Goal: Find specific page/section: Find specific page/section

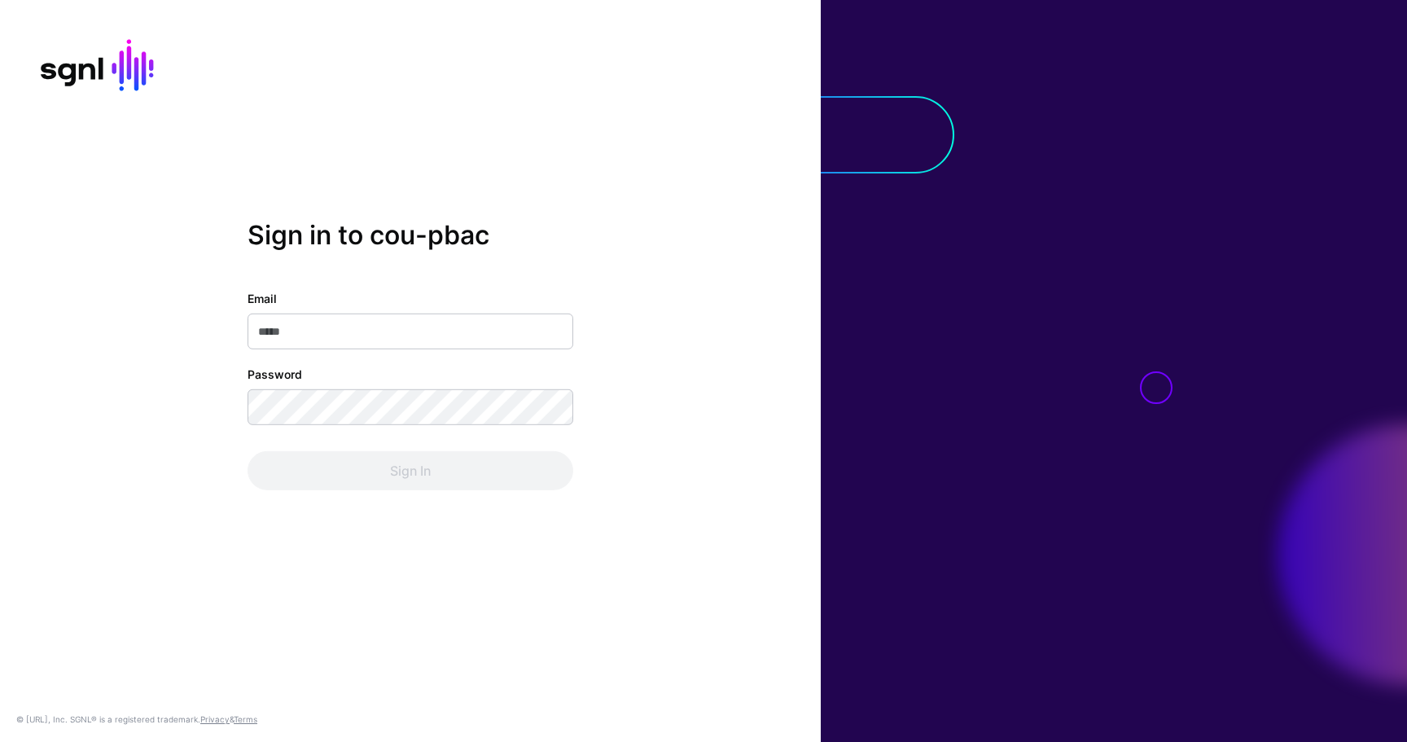
type input "**********"
click at [341, 478] on div "Sign In" at bounding box center [411, 470] width 326 height 39
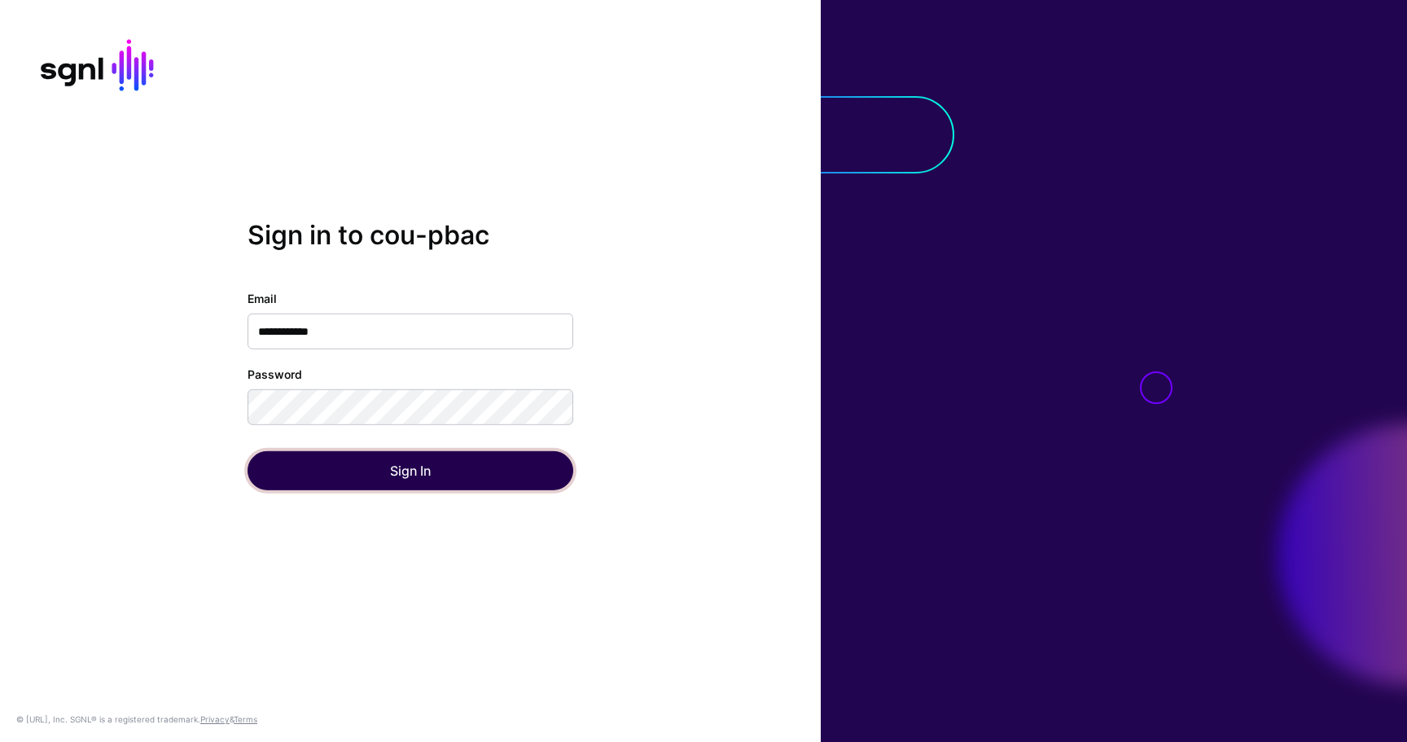
click at [341, 478] on button "Sign In" at bounding box center [411, 470] width 326 height 39
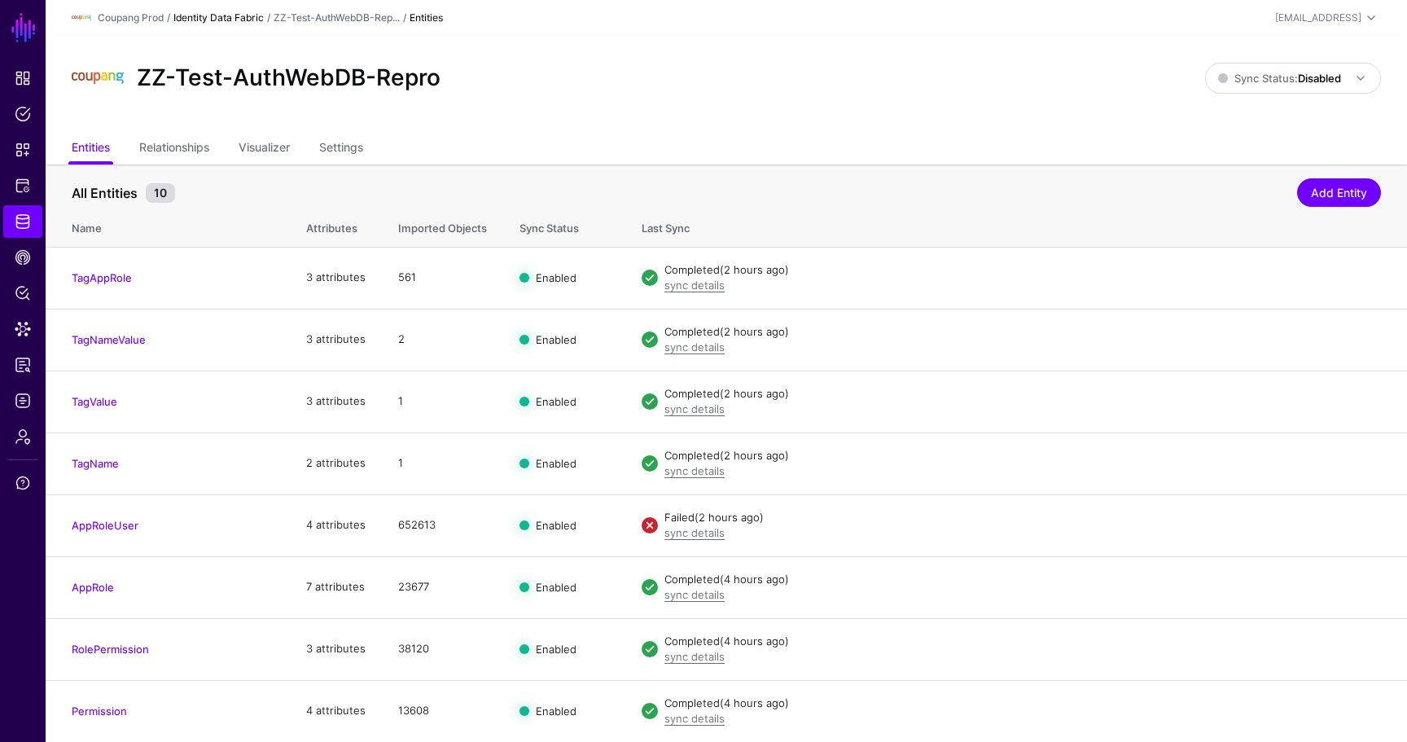
click at [246, 15] on link "Identity Data Fabric" at bounding box center [218, 17] width 90 height 12
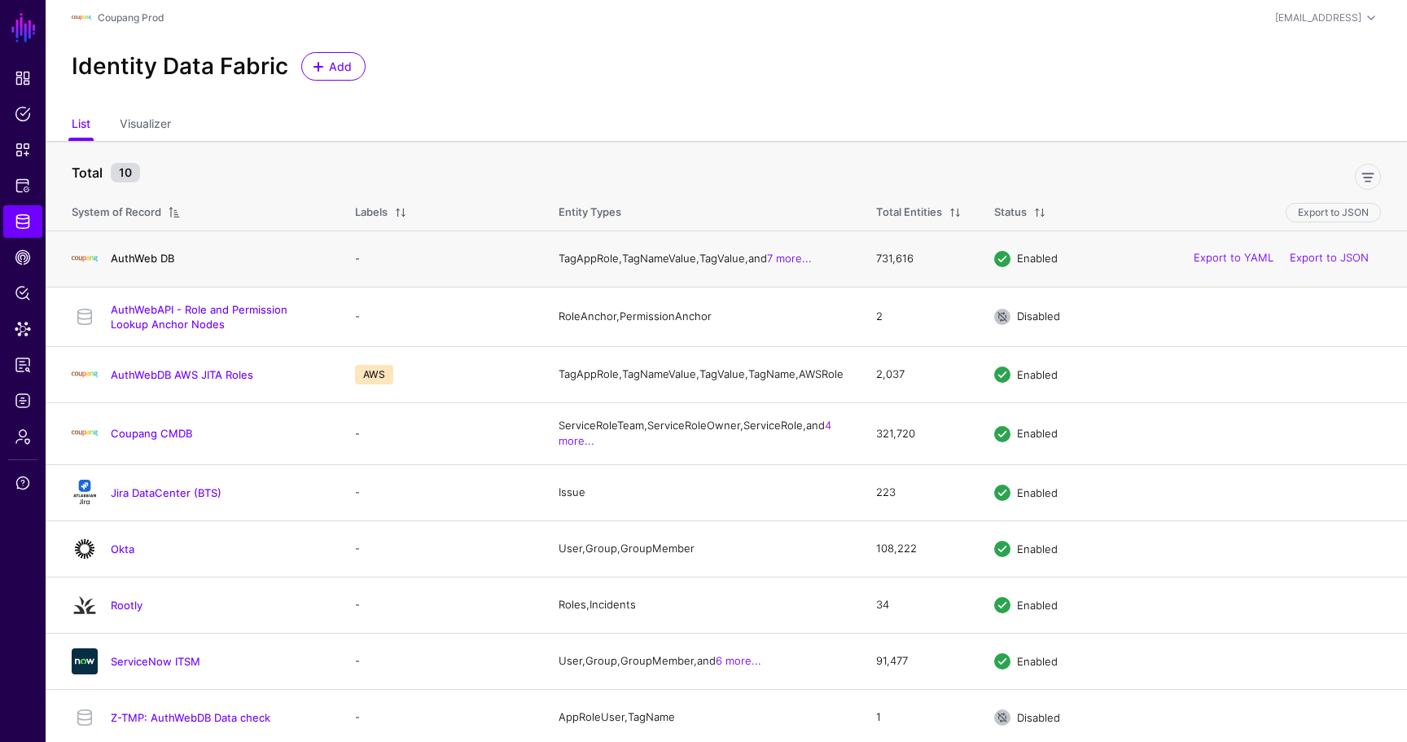
click at [153, 261] on link "AuthWeb DB" at bounding box center [143, 258] width 64 height 13
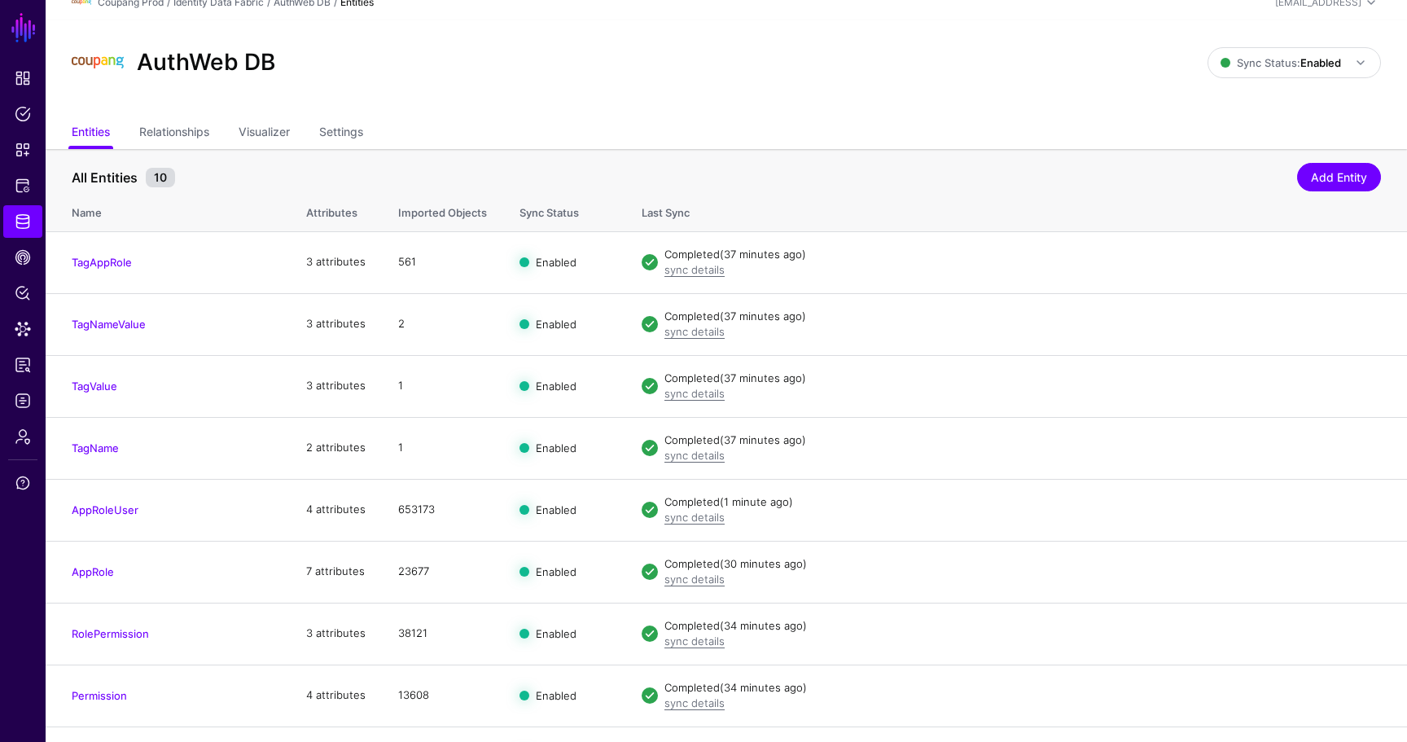
scroll to position [20, 0]
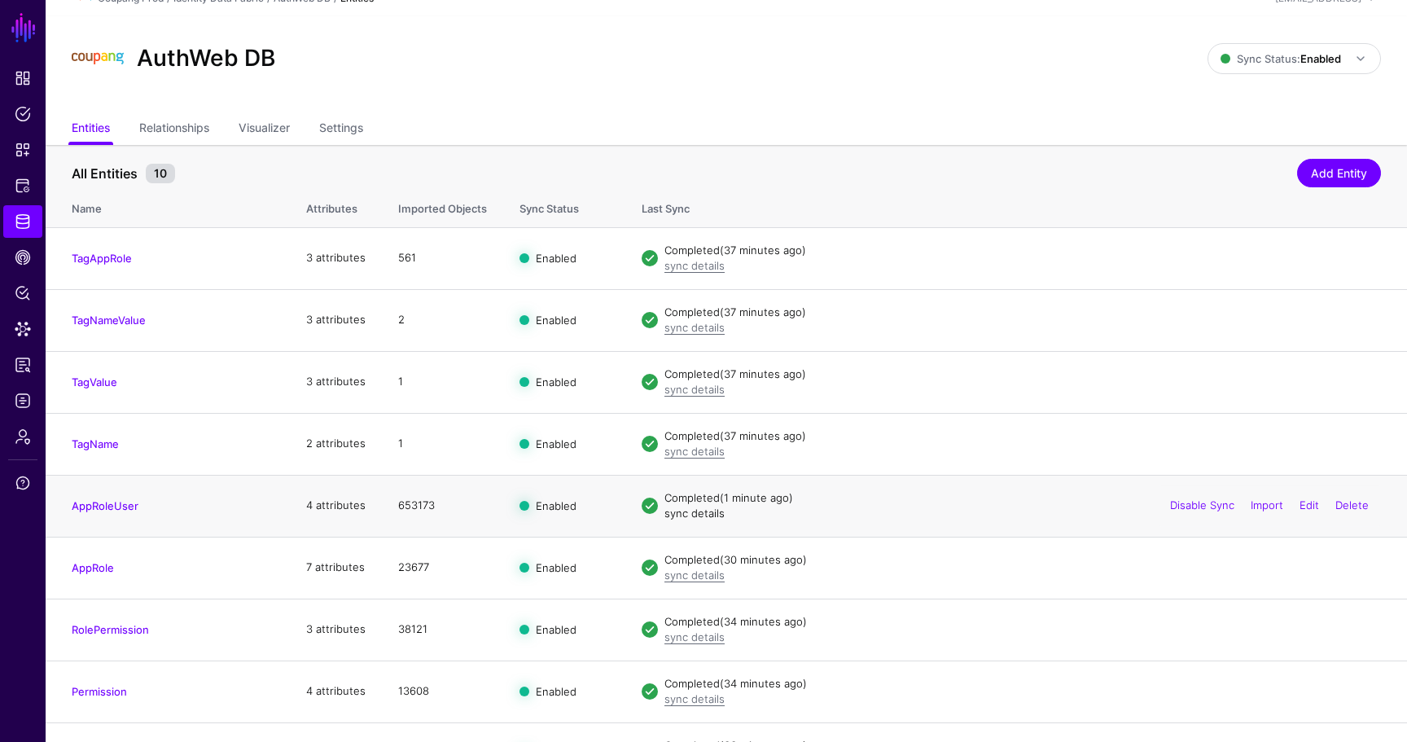
click at [691, 516] on link "sync details" at bounding box center [695, 513] width 60 height 13
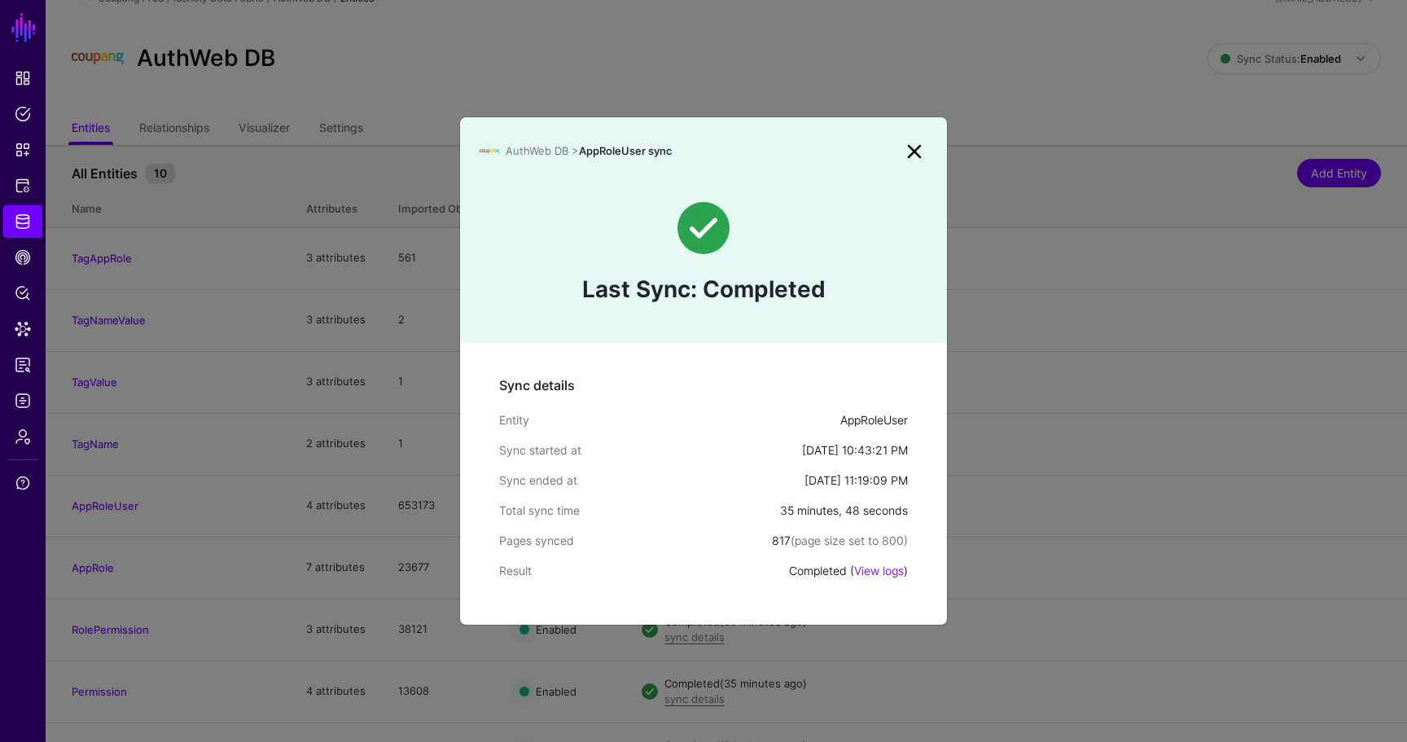
click at [930, 150] on div "AuthWeb DB > AppRoleUser sync" at bounding box center [703, 140] width 487 height 47
click at [922, 149] on link at bounding box center [915, 151] width 26 height 26
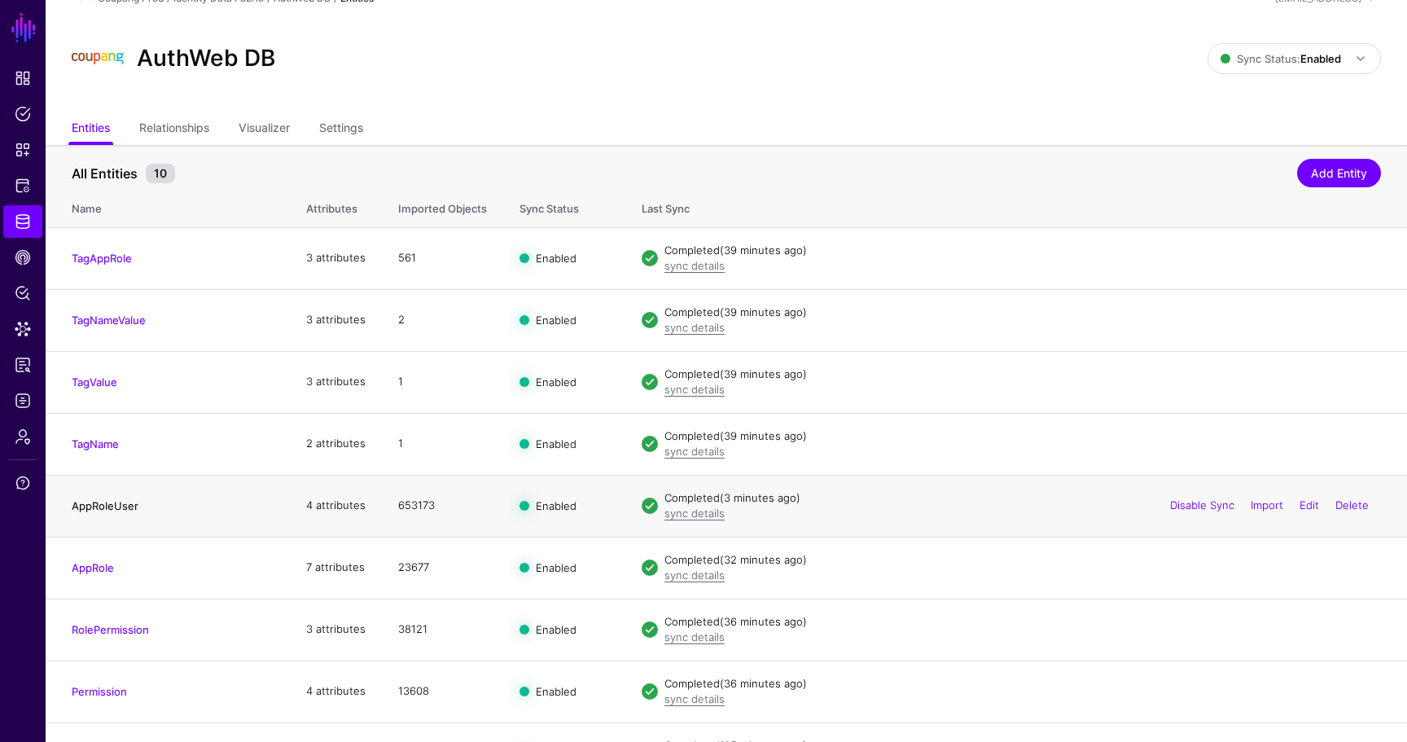
click at [94, 501] on link "AppRoleUser" at bounding box center [105, 505] width 67 height 13
